Goal: Use online tool/utility: Use online tool/utility

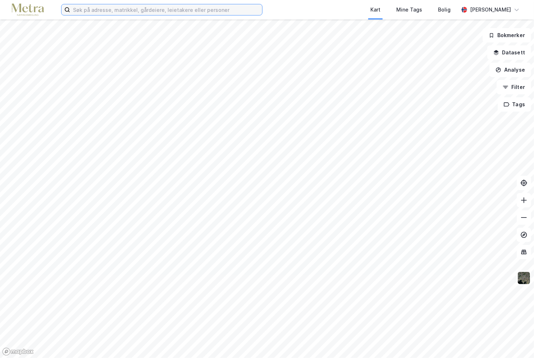
click at [183, 7] on input at bounding box center [166, 9] width 192 height 11
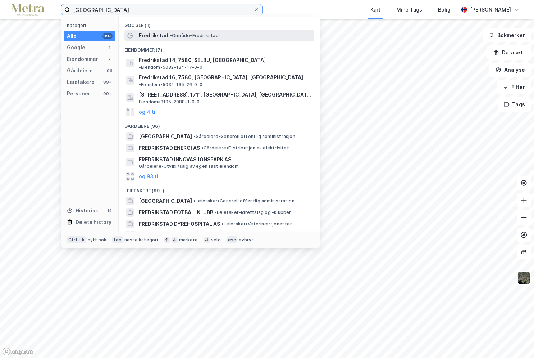
type input "[GEOGRAPHIC_DATA]"
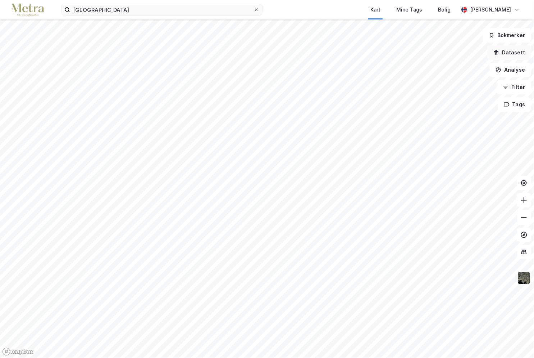
click at [279, 56] on button "Datasett" at bounding box center [509, 52] width 44 height 14
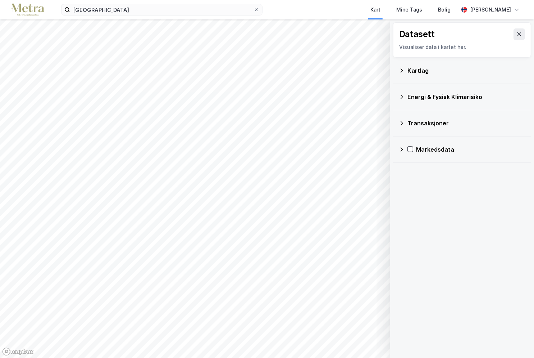
click at [279, 74] on div "Kartlag" at bounding box center [467, 70] width 118 height 9
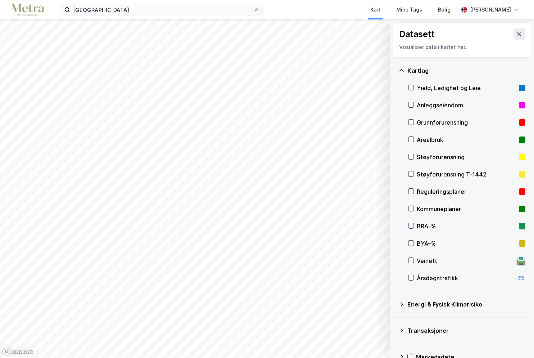
click at [279, 73] on div "Kartlag" at bounding box center [467, 70] width 118 height 9
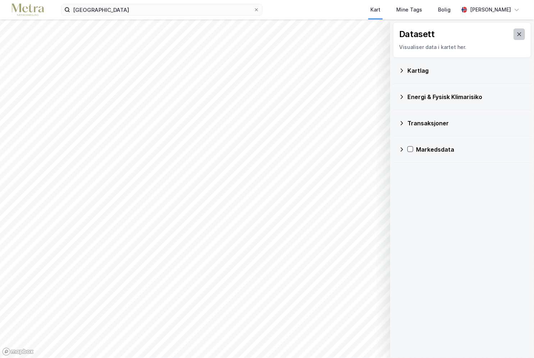
click at [279, 33] on icon at bounding box center [520, 34] width 6 height 6
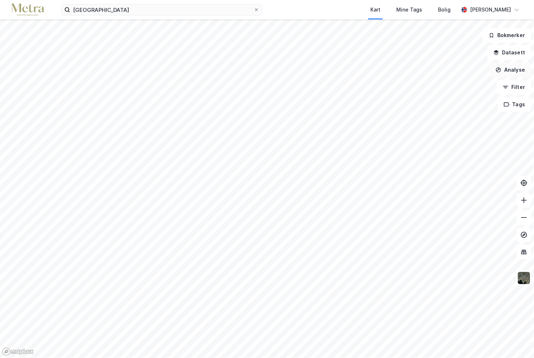
click at [279, 74] on button "Analyse" at bounding box center [511, 70] width 42 height 14
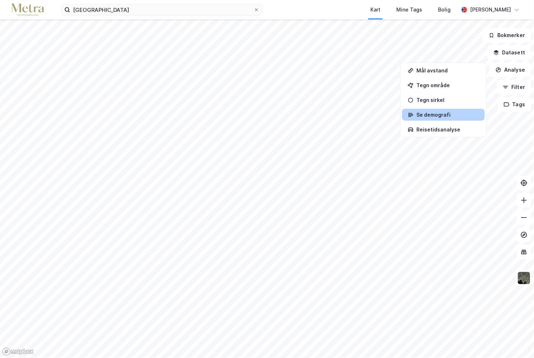
click at [279, 110] on div "Se demografi" at bounding box center [443, 115] width 83 height 12
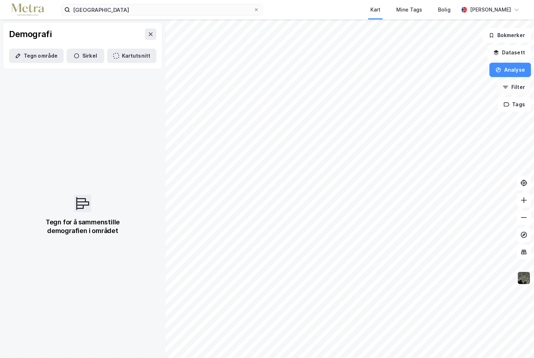
click at [279, 85] on icon "button" at bounding box center [506, 87] width 6 height 6
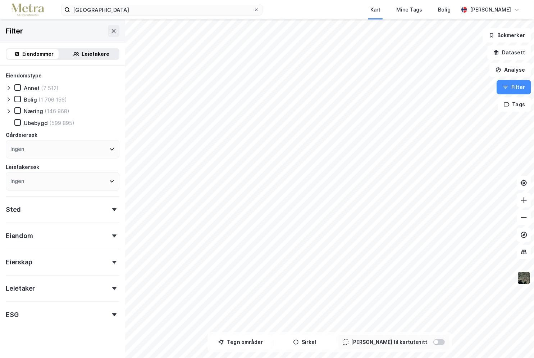
click at [67, 206] on div "Sted" at bounding box center [63, 206] width 114 height 21
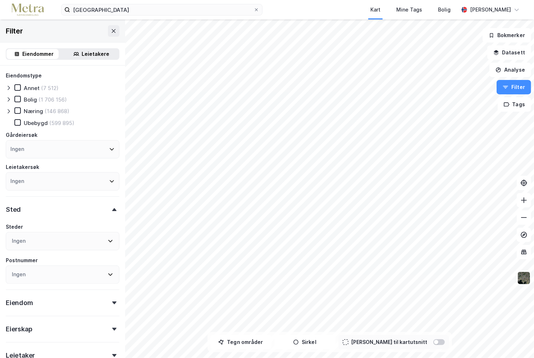
click at [67, 237] on div "Ingen" at bounding box center [63, 241] width 114 height 18
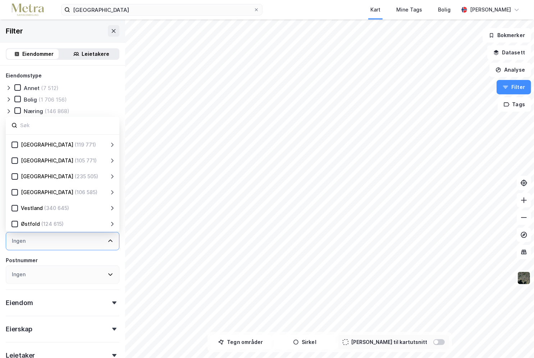
scroll to position [141, 0]
click at [60, 221] on div "(124 615)" at bounding box center [52, 223] width 22 height 9
click at [18, 221] on div "Østfold (124 615)" at bounding box center [61, 223] width 86 height 9
click at [14, 221] on icon at bounding box center [14, 223] width 5 height 5
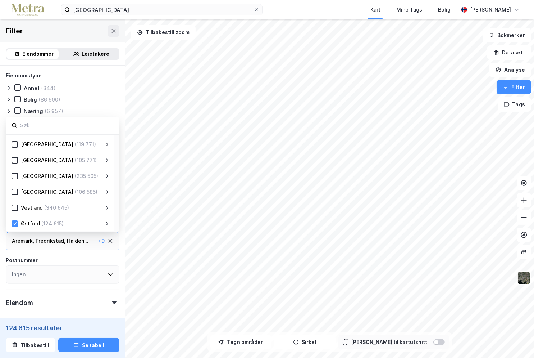
click at [67, 268] on div "Ingen" at bounding box center [63, 274] width 114 height 18
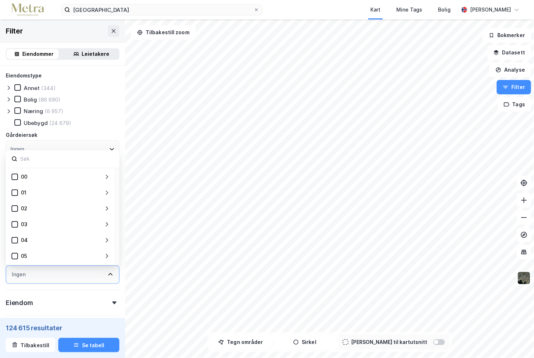
click at [106, 141] on div "Ingen" at bounding box center [63, 149] width 114 height 18
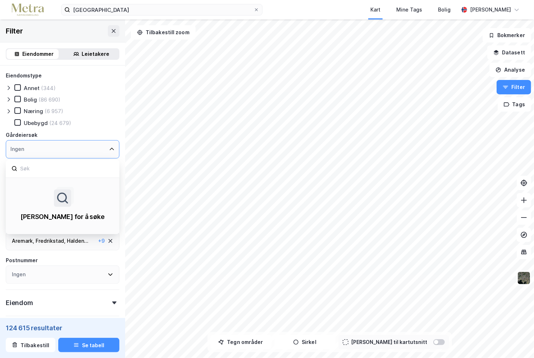
click at [23, 109] on div "Næring (6 957)" at bounding box center [38, 110] width 49 height 7
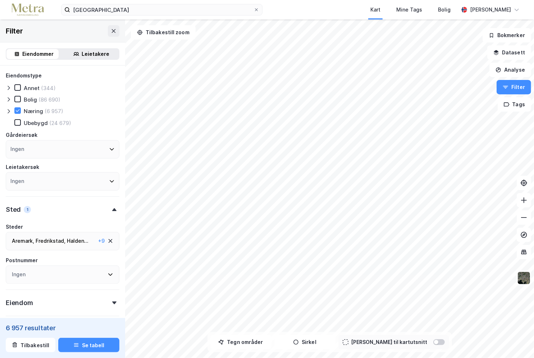
click at [63, 236] on div "[GEOGRAPHIC_DATA] ," at bounding box center [51, 240] width 30 height 9
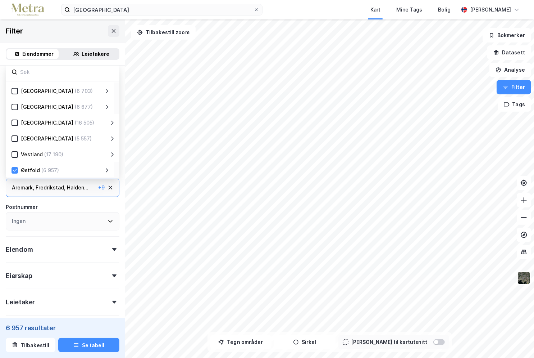
scroll to position [112, 0]
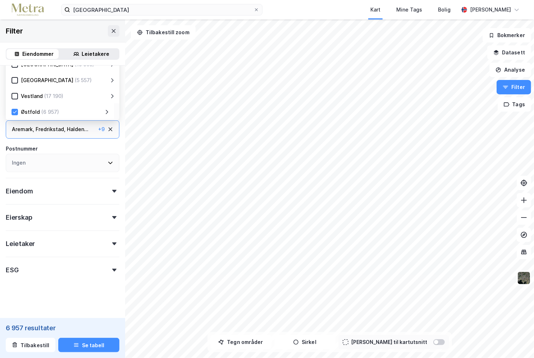
click at [103, 109] on div "Østfold (6 957)" at bounding box center [61, 112] width 86 height 9
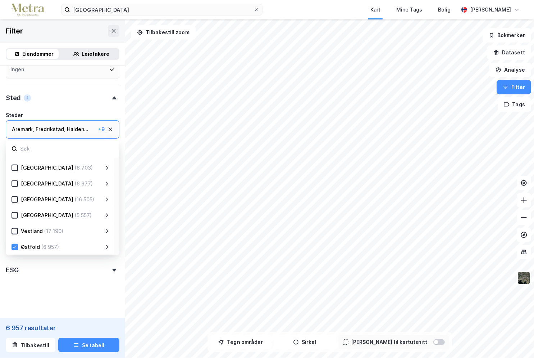
click at [106, 245] on icon at bounding box center [107, 247] width 6 height 6
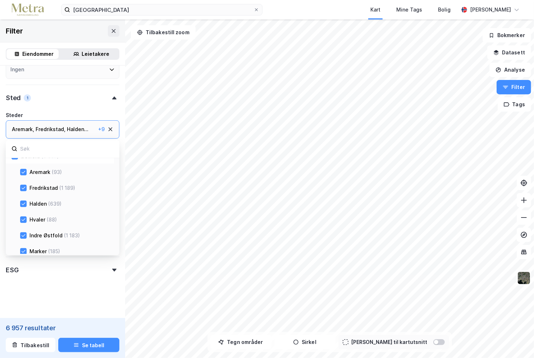
scroll to position [249, 0]
click at [39, 183] on div "Halden" at bounding box center [37, 186] width 17 height 9
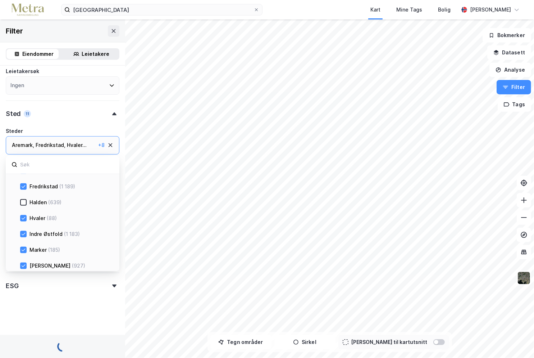
click at [27, 201] on div "Aremark (93) [GEOGRAPHIC_DATA] (1 189) Halden (639) Hvaler (88) Indre Østfold (…" at bounding box center [63, 257] width 114 height 190
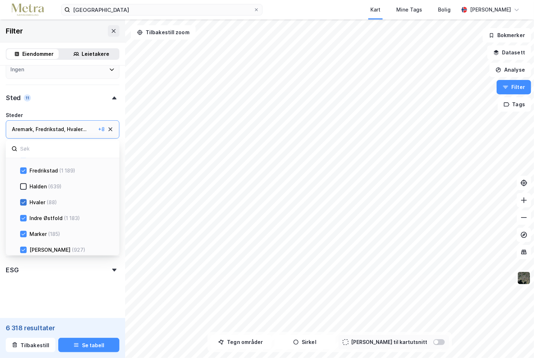
click at [22, 200] on icon at bounding box center [23, 202] width 5 height 5
click at [22, 214] on div "Aremark (93) [GEOGRAPHIC_DATA] (1 189) Halden (639) Hvaler (88) Indre Østfold (…" at bounding box center [63, 241] width 114 height 190
click at [27, 215] on div "Indre Østfold (1 183)" at bounding box center [68, 218] width 83 height 9
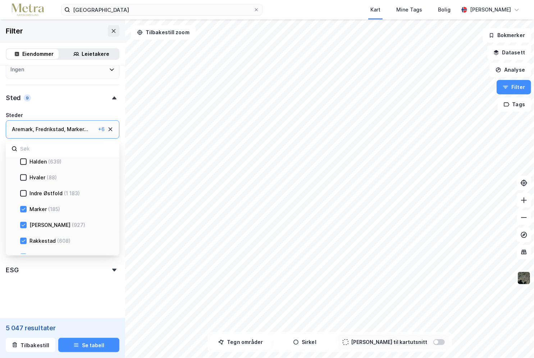
scroll to position [285, 0]
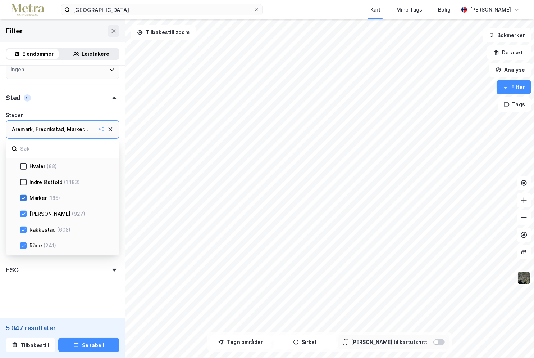
click at [23, 196] on icon at bounding box center [23, 197] width 5 height 5
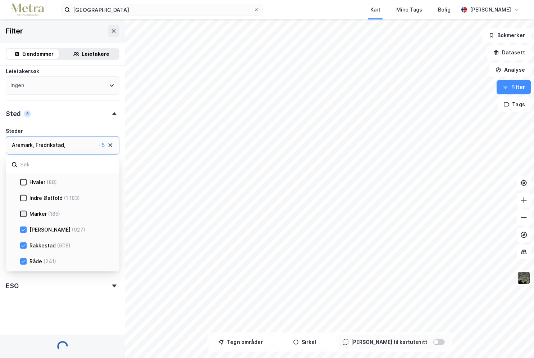
scroll to position [112, 0]
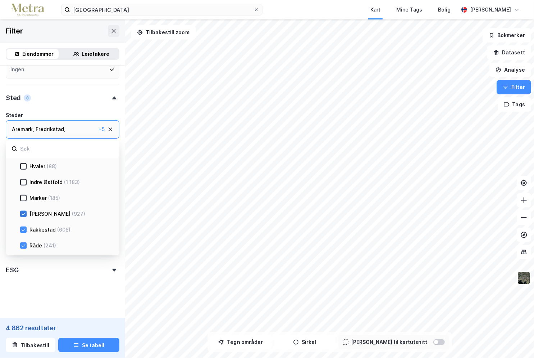
click at [25, 210] on div at bounding box center [23, 213] width 6 height 6
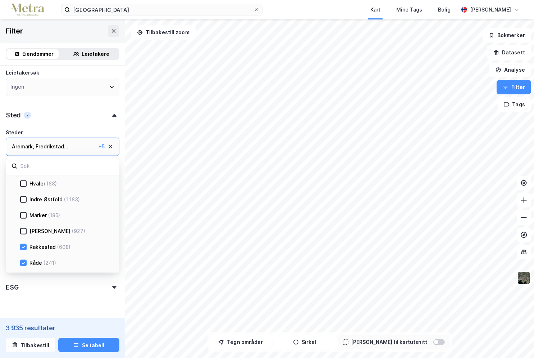
scroll to position [112, 0]
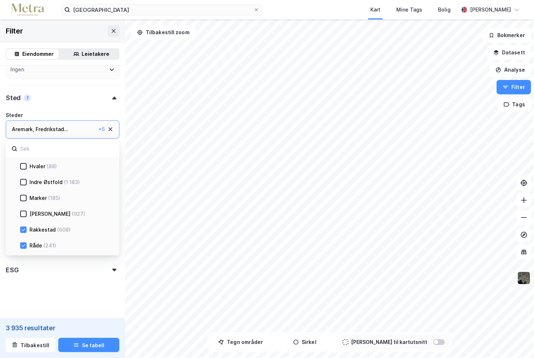
drag, startPoint x: 24, startPoint y: 229, endPoint x: 23, endPoint y: 234, distance: 5.2
click at [24, 229] on icon at bounding box center [23, 229] width 5 height 5
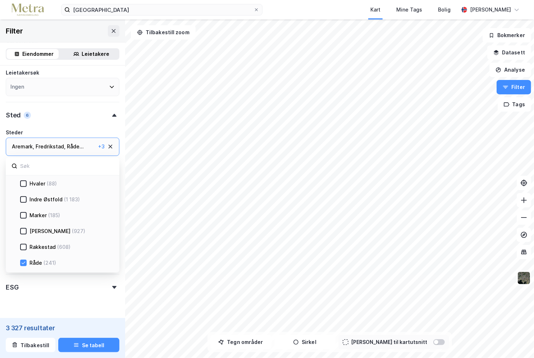
scroll to position [112, 0]
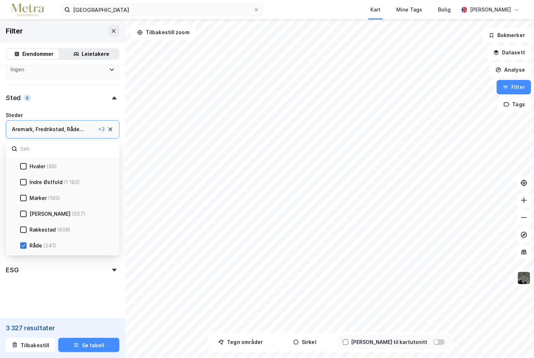
click at [24, 244] on icon at bounding box center [24, 245] width 4 height 3
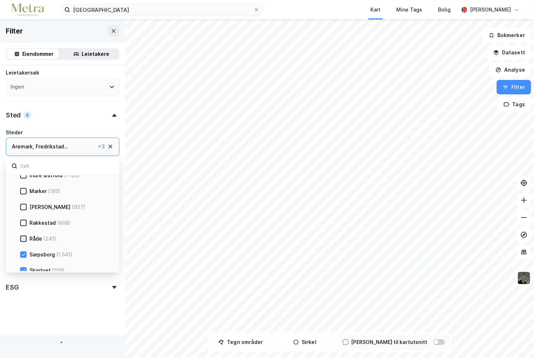
scroll to position [331, 0]
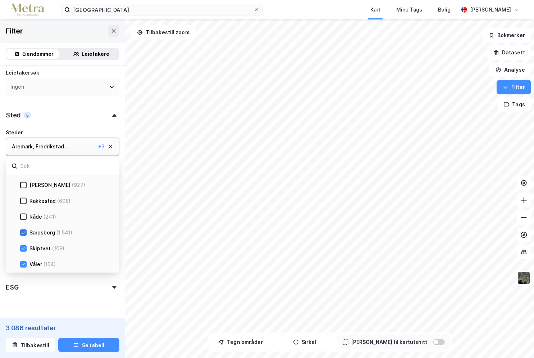
click at [24, 230] on icon at bounding box center [23, 232] width 5 height 5
click at [24, 246] on icon at bounding box center [23, 248] width 5 height 5
click at [23, 261] on div at bounding box center [23, 264] width 6 height 6
click at [77, 110] on div "Sted 2" at bounding box center [63, 112] width 114 height 21
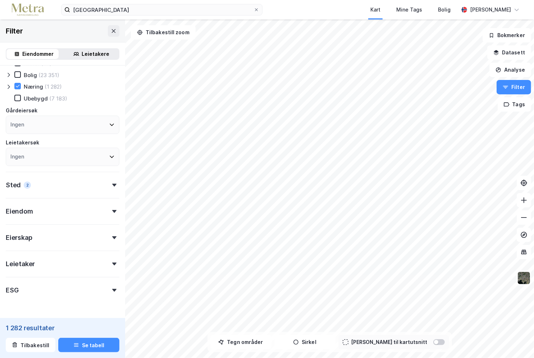
scroll to position [36, 0]
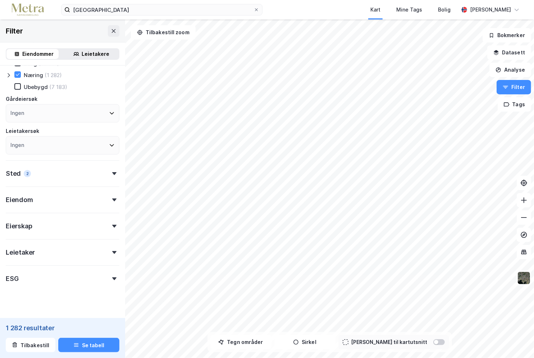
click at [71, 191] on div "Eiendom" at bounding box center [63, 196] width 114 height 21
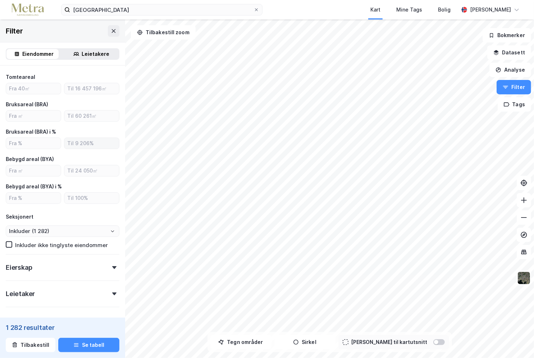
scroll to position [180, 0]
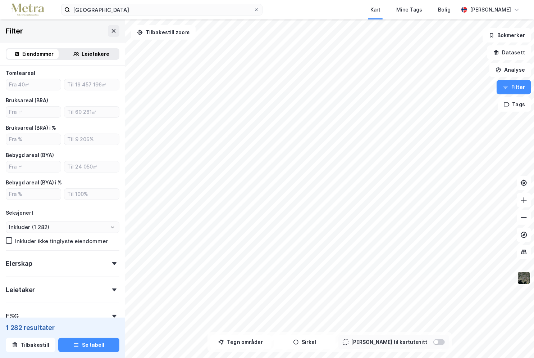
click at [72, 257] on div "Eierskap" at bounding box center [63, 260] width 114 height 21
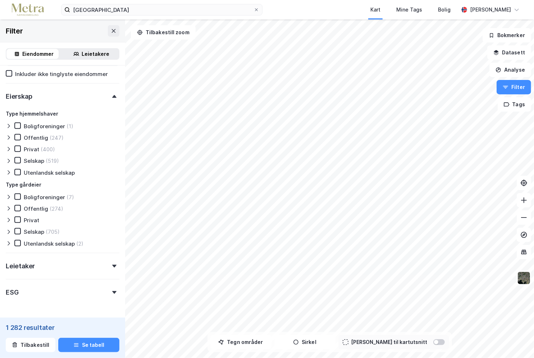
scroll to position [368, 0]
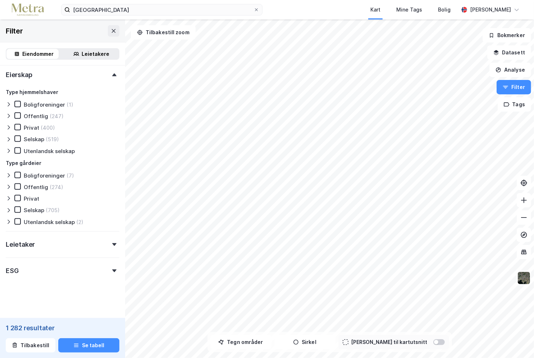
click at [81, 274] on div "ESG" at bounding box center [63, 267] width 114 height 21
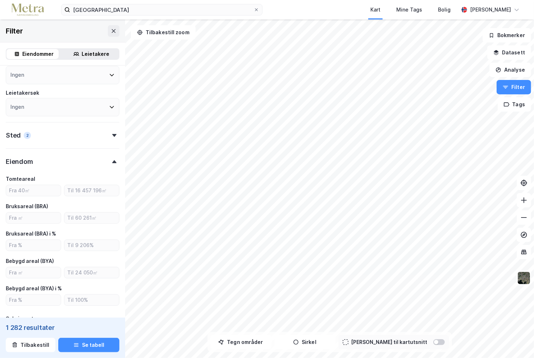
scroll to position [0, 0]
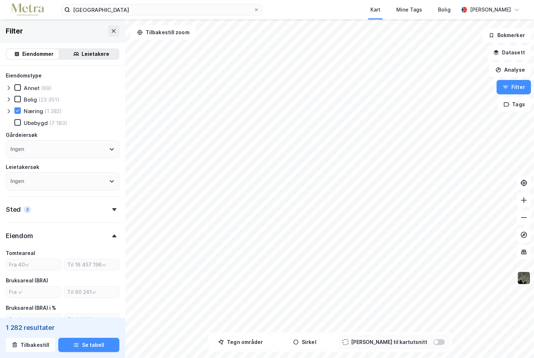
click at [92, 55] on div "Leietakere" at bounding box center [96, 54] width 28 height 9
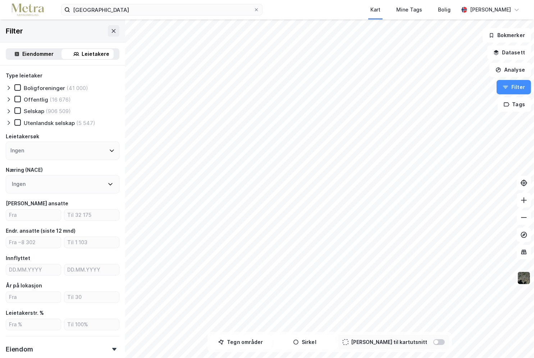
click at [31, 53] on div "Eiendommer" at bounding box center [38, 54] width 31 height 9
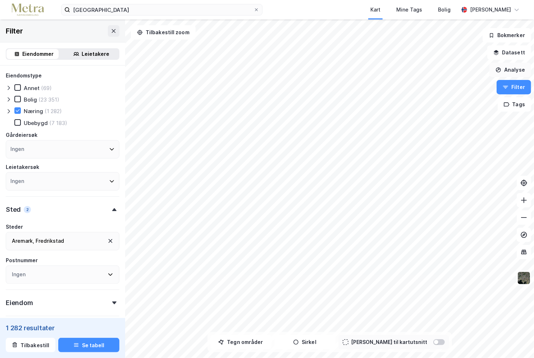
click at [279, 71] on button "Analyse" at bounding box center [511, 70] width 42 height 14
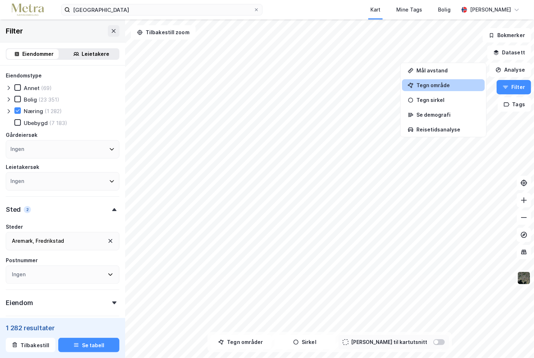
click at [279, 86] on div "Tegn område" at bounding box center [448, 85] width 63 height 6
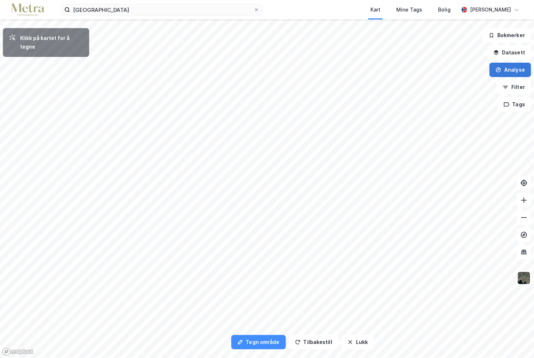
click at [279, 69] on icon "button" at bounding box center [499, 68] width 1 height 3
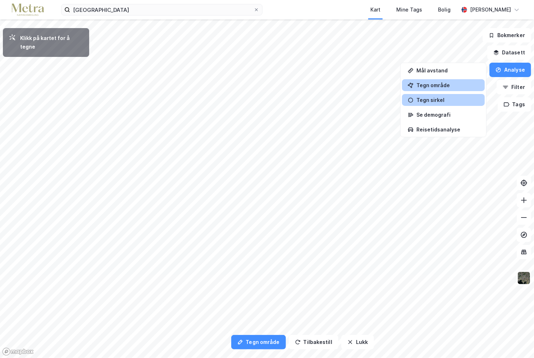
click at [279, 100] on div "Tegn sirkel" at bounding box center [448, 100] width 63 height 6
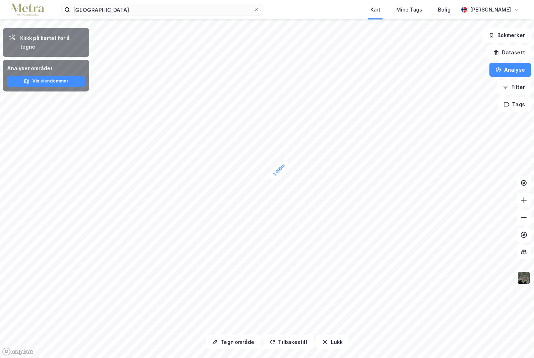
drag, startPoint x: 276, startPoint y: 168, endPoint x: 279, endPoint y: 165, distance: 4.1
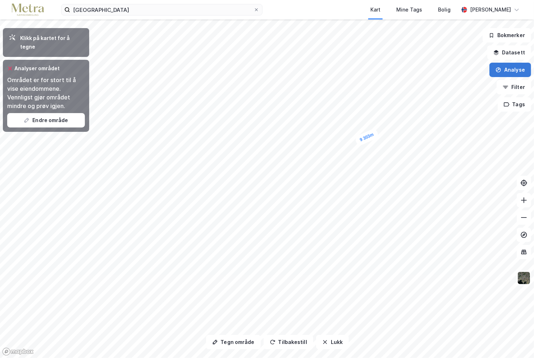
click at [279, 69] on button "Analyse" at bounding box center [511, 70] width 42 height 14
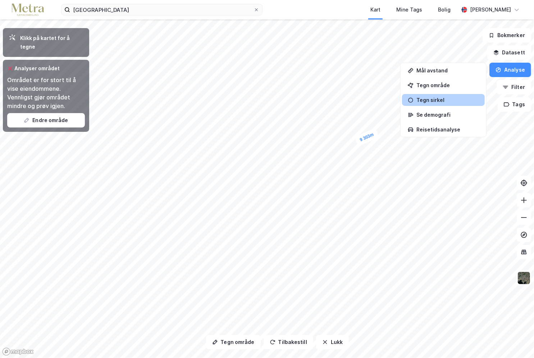
click at [279, 96] on div "Tegn sirkel" at bounding box center [443, 100] width 83 height 12
